Goal: Transaction & Acquisition: Purchase product/service

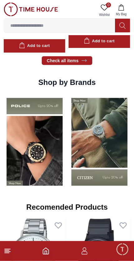
scroll to position [450, 0]
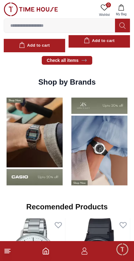
click at [41, 144] on img at bounding box center [35, 141] width 62 height 96
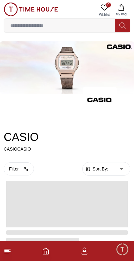
click at [39, 146] on p "CASIOCASIO" at bounding box center [67, 149] width 126 height 6
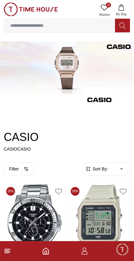
click at [107, 172] on span "Sort By:" at bounding box center [99, 169] width 17 height 6
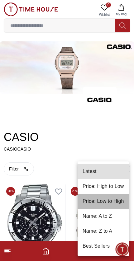
click at [116, 201] on li "Price: Low to High" at bounding box center [102, 201] width 51 height 15
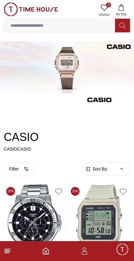
type input "*"
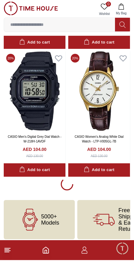
scroll to position [1282, 0]
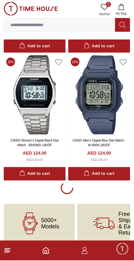
scroll to position [3831, 0]
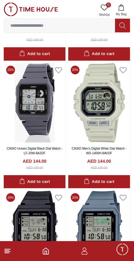
scroll to position [5486, 0]
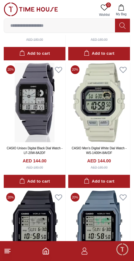
click at [10, 249] on line at bounding box center [8, 249] width 6 height 0
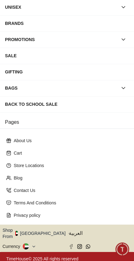
scroll to position [73, 0]
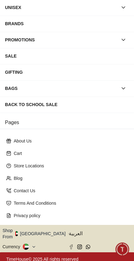
click at [39, 231] on button "Shop From [GEOGRAPHIC_DATA]" at bounding box center [36, 233] width 68 height 12
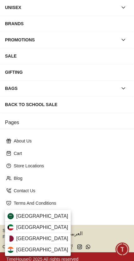
click at [17, 235] on span "[GEOGRAPHIC_DATA]" at bounding box center [42, 238] width 52 height 7
